Goal: Task Accomplishment & Management: Manage account settings

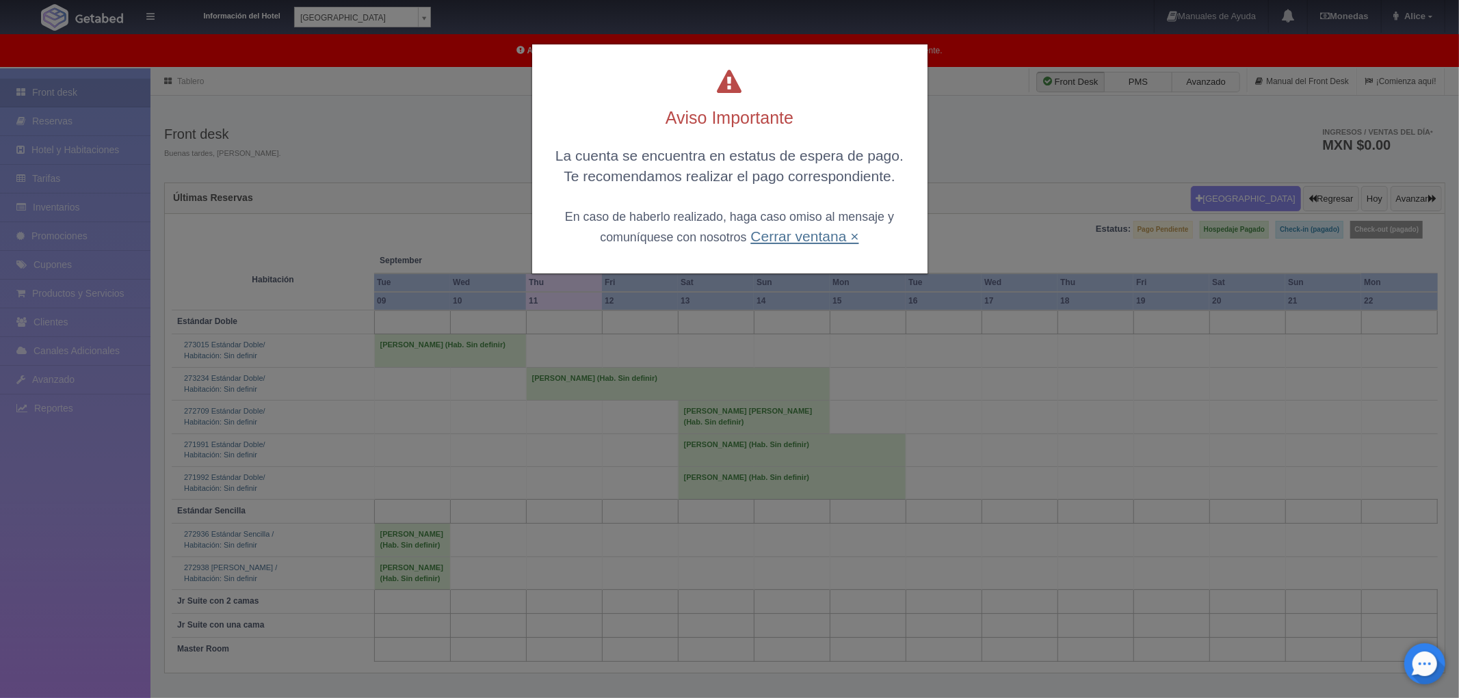
click at [811, 231] on link "Cerrar ventana ×" at bounding box center [804, 236] width 108 height 16
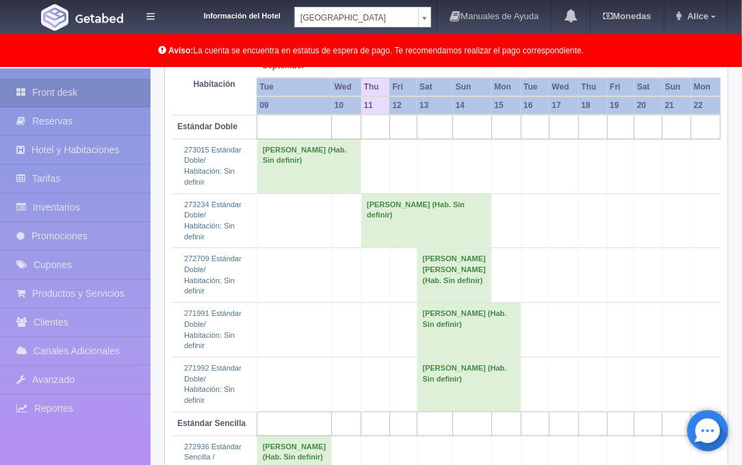
scroll to position [228, 0]
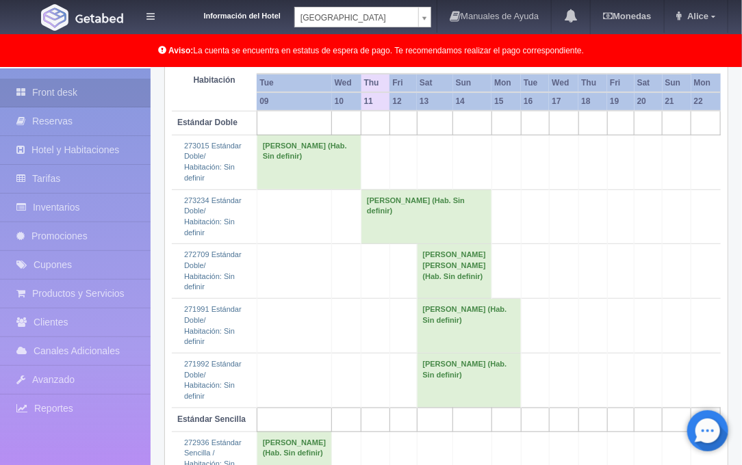
click at [361, 211] on td "Diego Rodriguez Rueda (Hab. Sin definir)" at bounding box center [426, 216] width 131 height 55
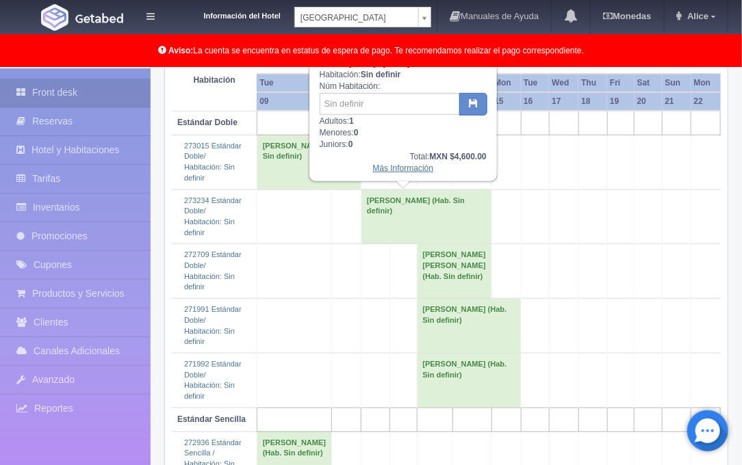
click at [390, 170] on link "Más Información" at bounding box center [402, 168] width 61 height 10
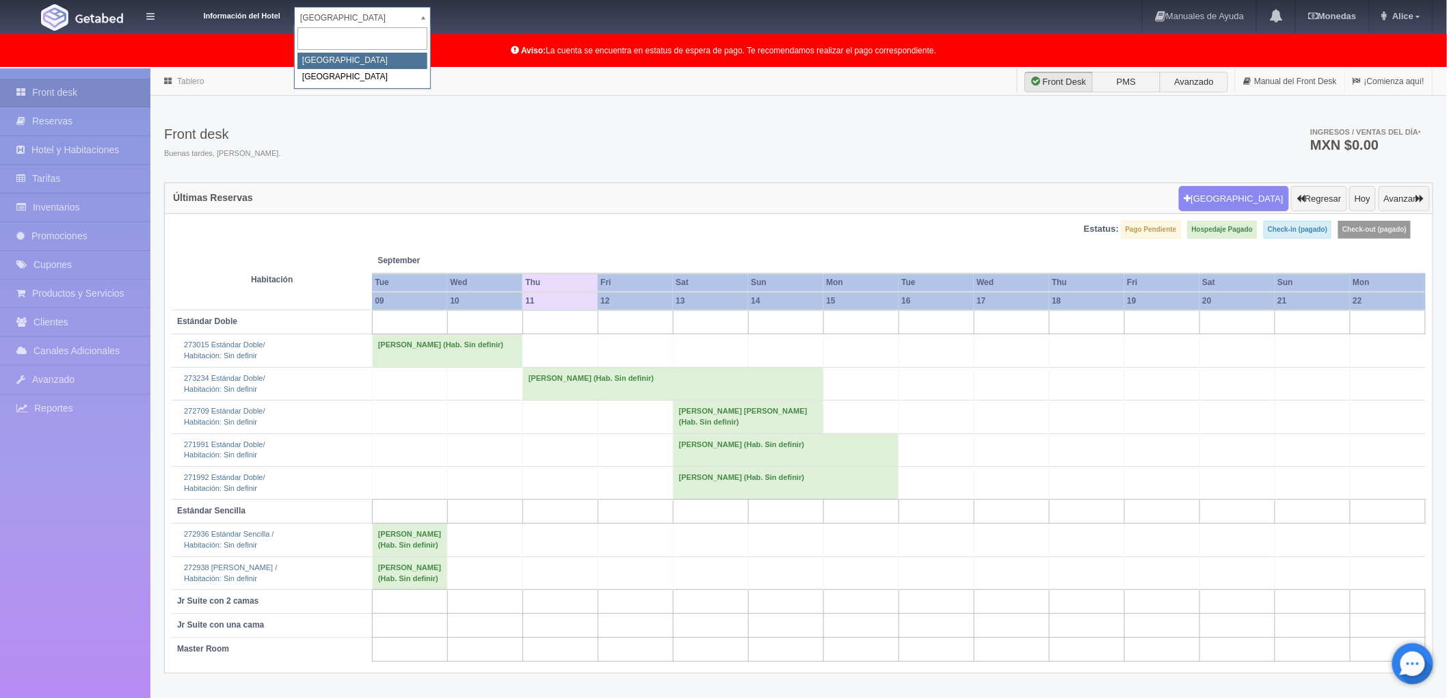
click at [421, 68] on body "Información del Hotel Hotel Plaza Campeche Hotel Plaza Campeche Hotel Plaza Col…" at bounding box center [723, 418] width 1447 height 700
select select "375"
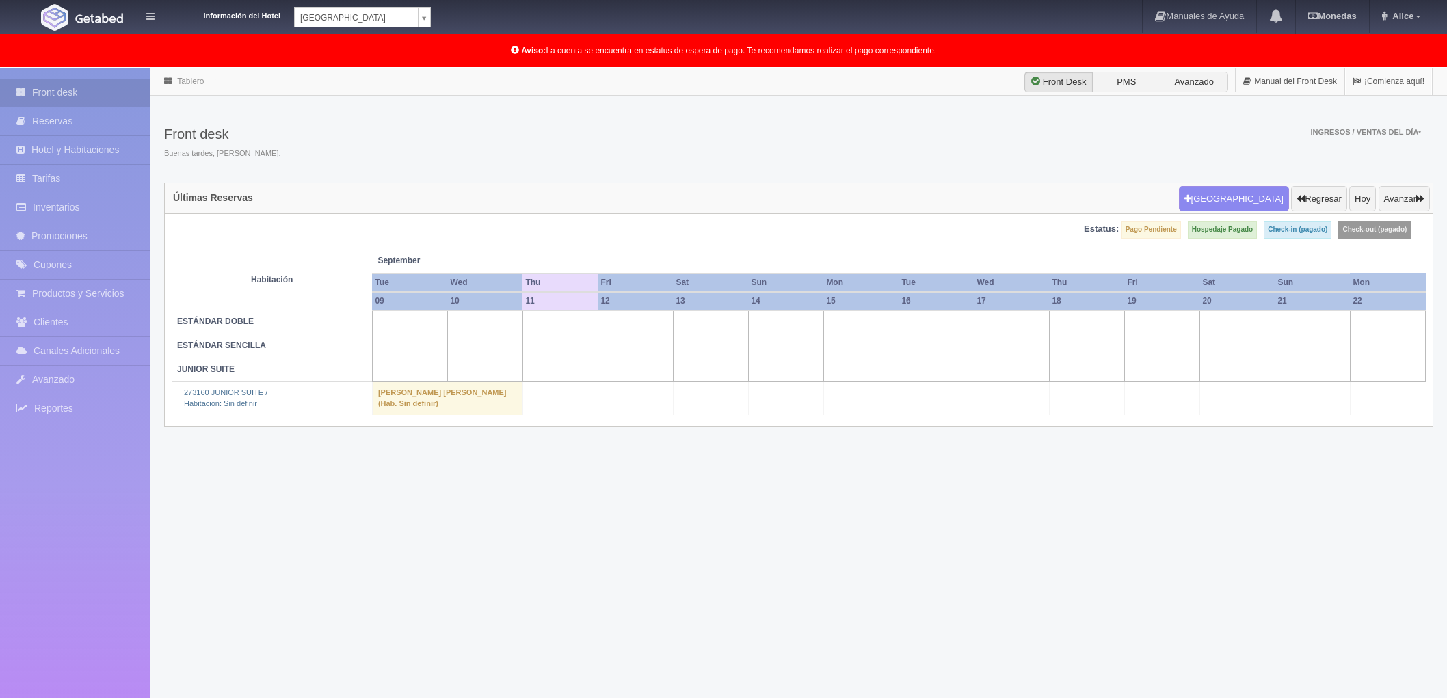
select select "342"
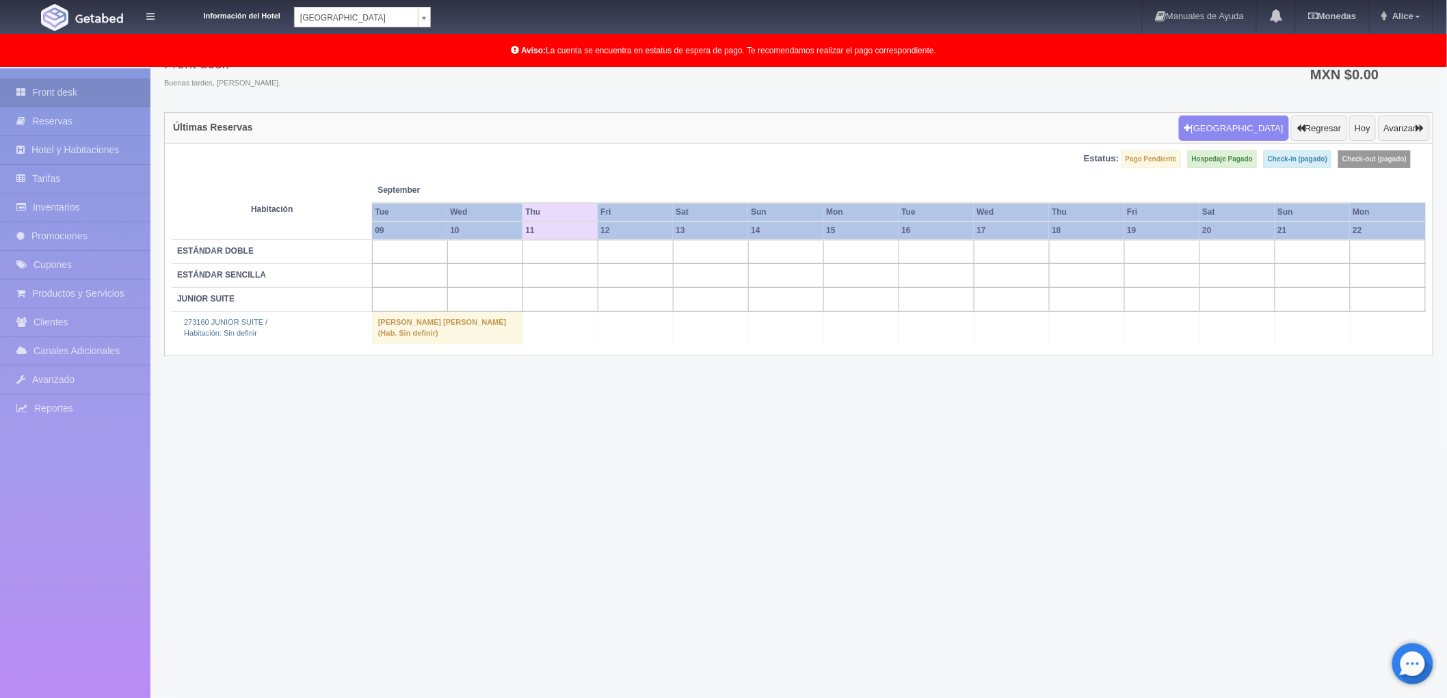
click at [430, 15] on body "Información del Hotel Hotel Plaza Colonial Hotel Plaza Campeche Hotel Plaza Col…" at bounding box center [723, 348] width 1447 height 700
click at [63, 96] on link "Front desk" at bounding box center [75, 93] width 150 height 28
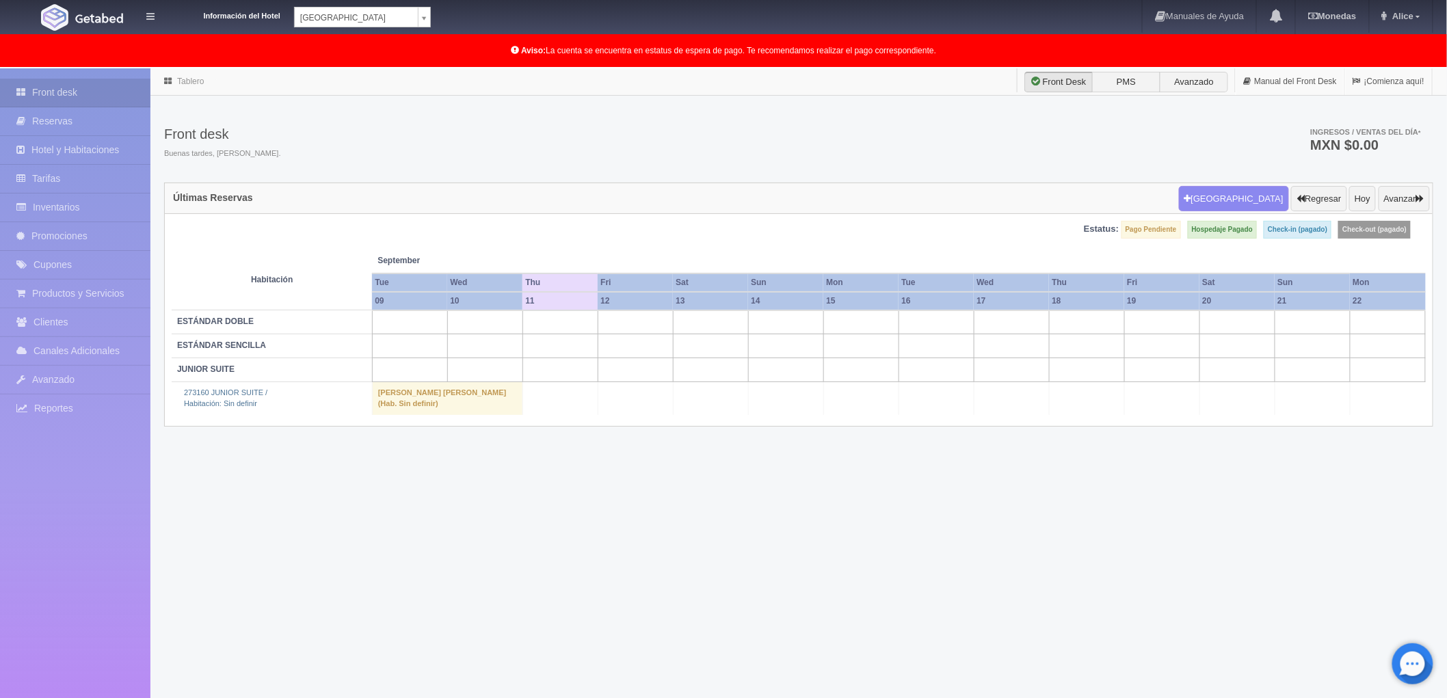
click at [360, 68] on body "Información del Hotel Hotel Plaza Colonial Hotel Plaza Campeche Hotel Plaza Col…" at bounding box center [723, 418] width 1447 height 700
select select "342"
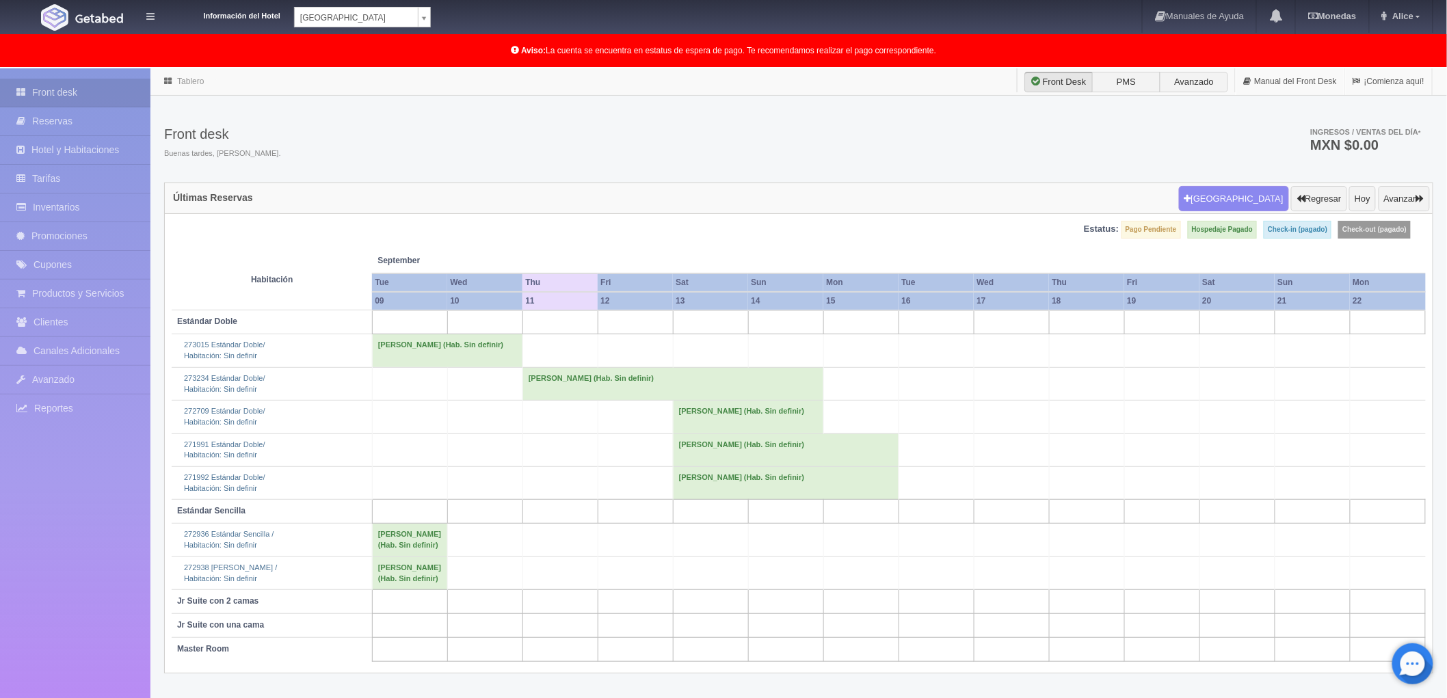
click at [553, 386] on td "[PERSON_NAME] (Hab. Sin definir)" at bounding box center [673, 383] width 301 height 33
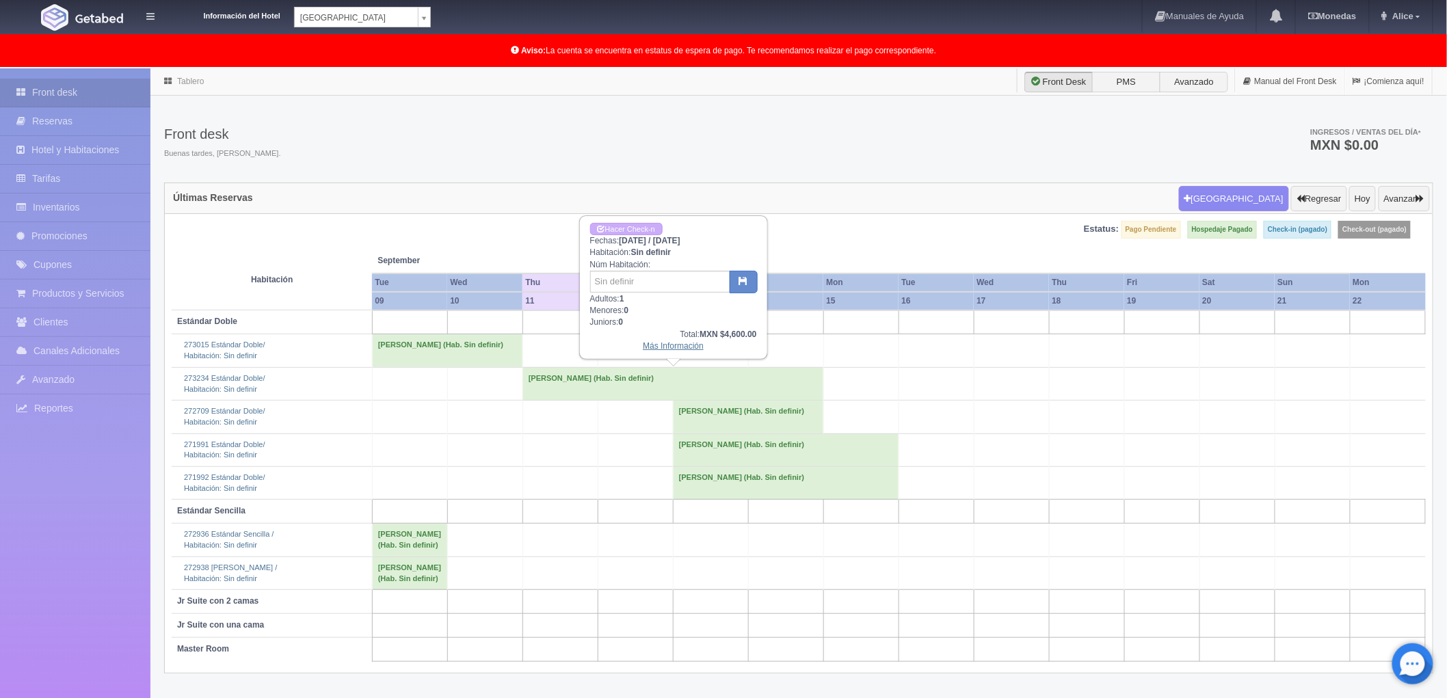
click at [652, 341] on link "Más Información" at bounding box center [673, 346] width 61 height 10
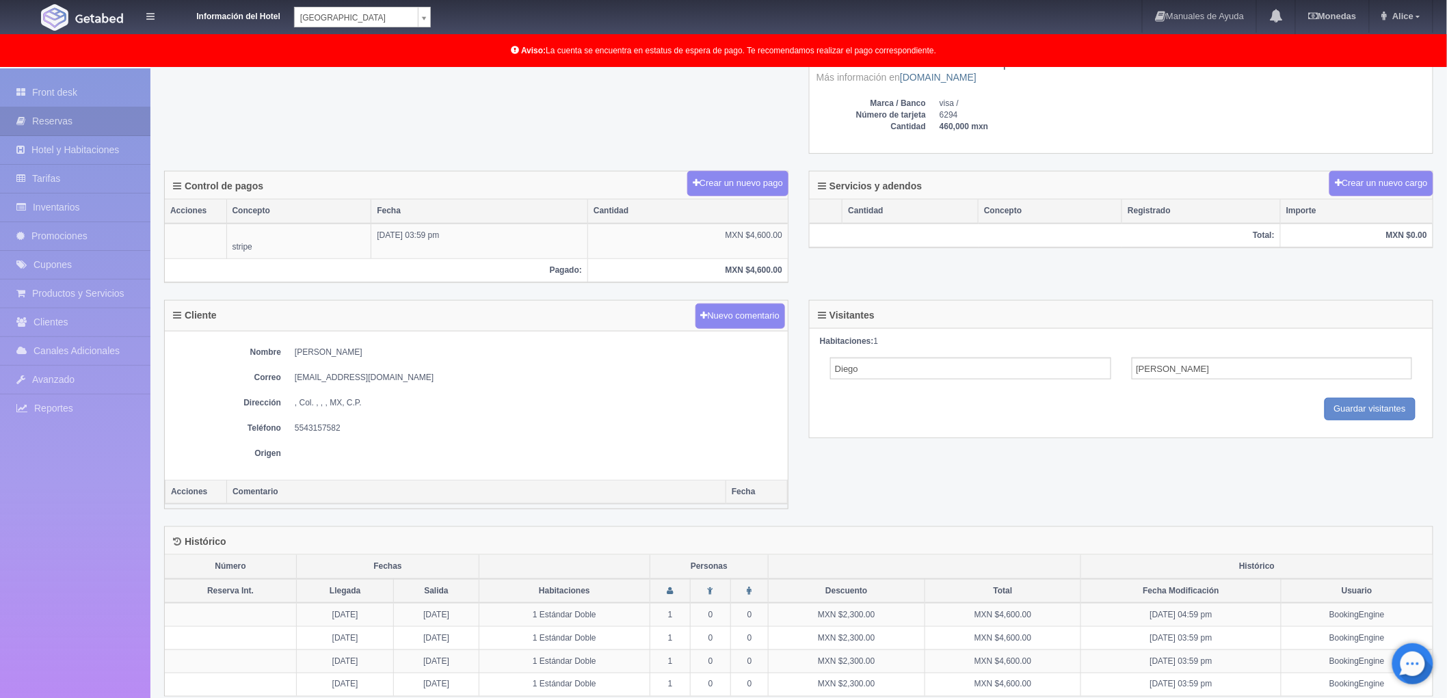
scroll to position [421, 0]
